Goal: Transaction & Acquisition: Purchase product/service

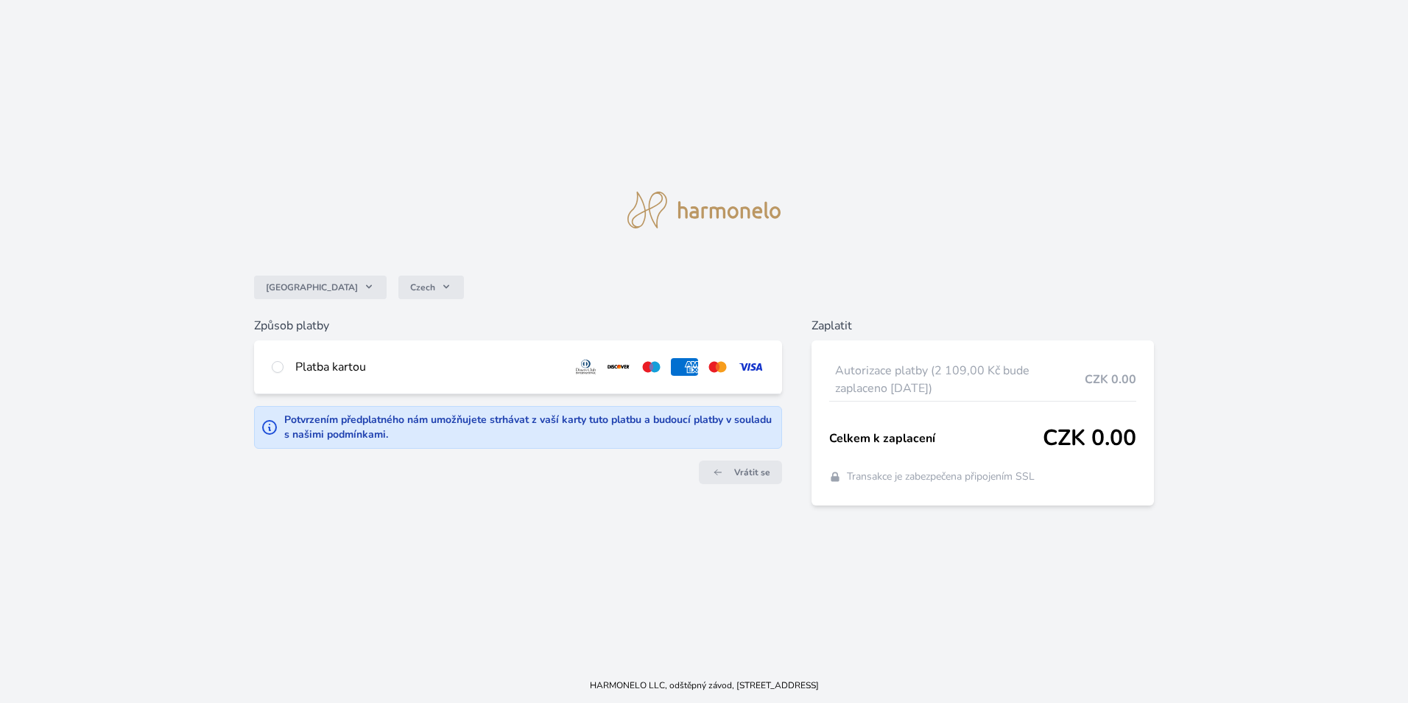
click at [287, 363] on div "Platba kartou" at bounding box center [518, 366] width 528 height 53
radio input "true"
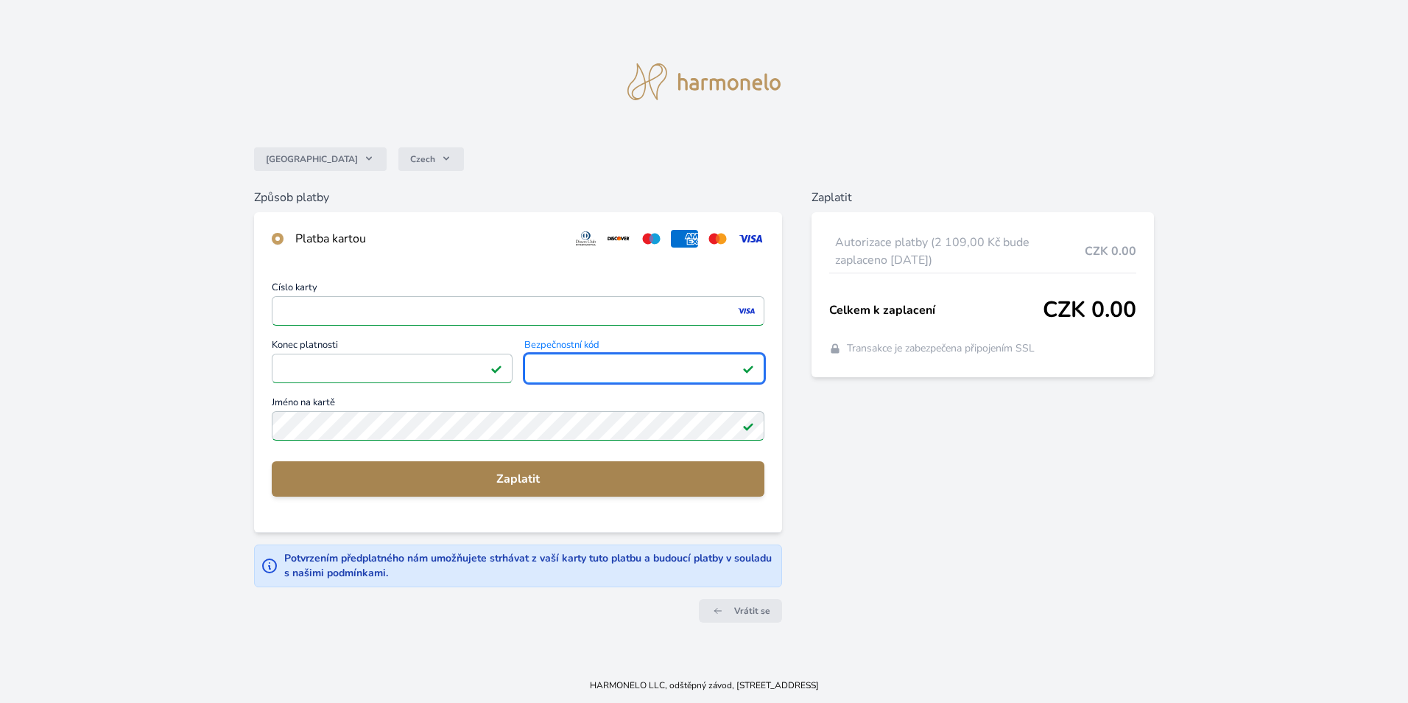
click at [525, 482] on span "Zaplatit" at bounding box center [518, 479] width 469 height 18
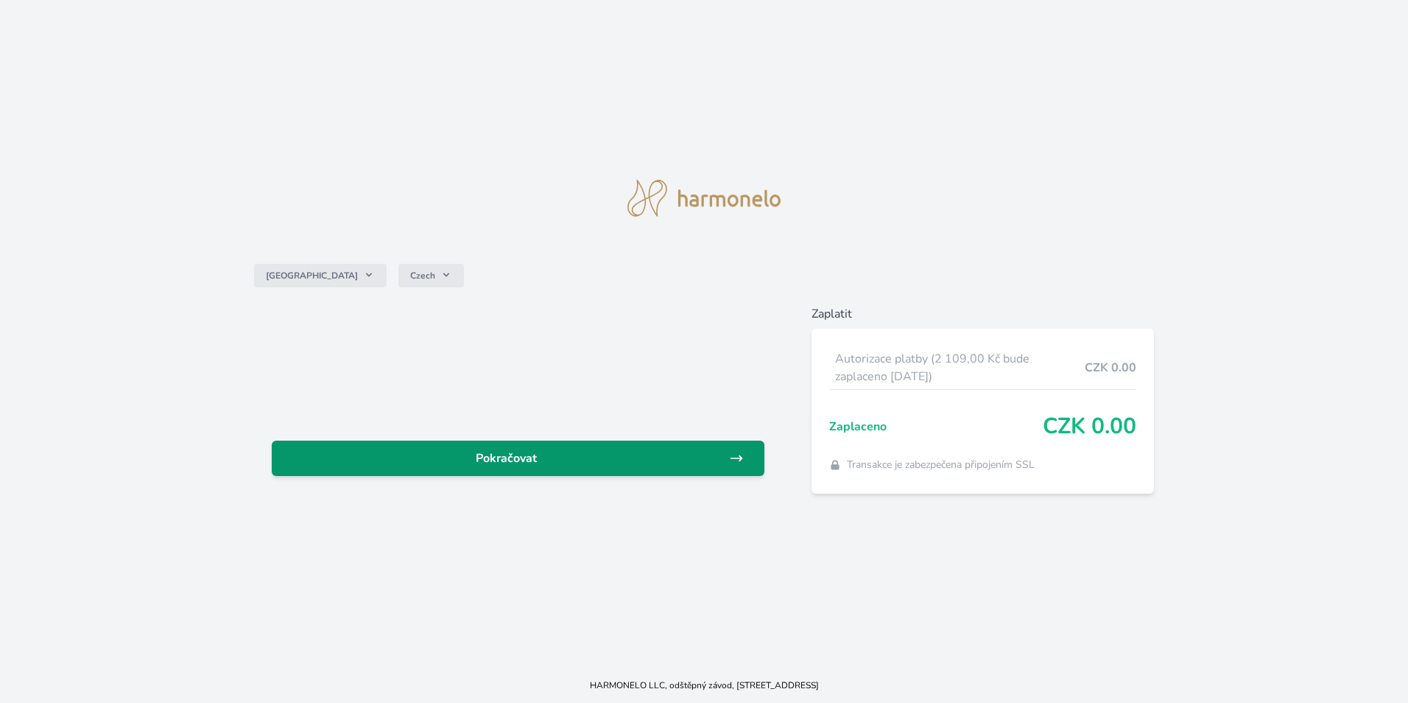
click at [533, 459] on span "Pokračovat" at bounding box center [507, 458] width 446 height 18
